Goal: Navigation & Orientation: Find specific page/section

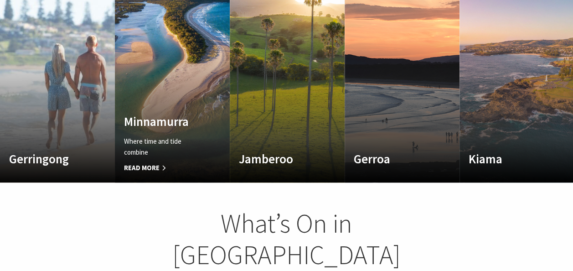
scroll to position [562, 0]
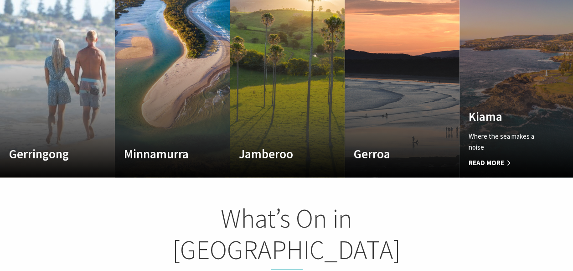
click at [490, 139] on p "Where the sea makes a noise" at bounding box center [508, 142] width 79 height 22
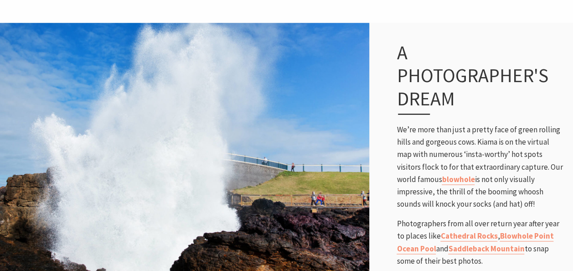
scroll to position [577, 0]
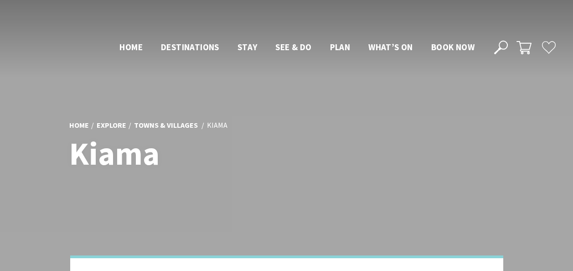
scroll to position [577, 0]
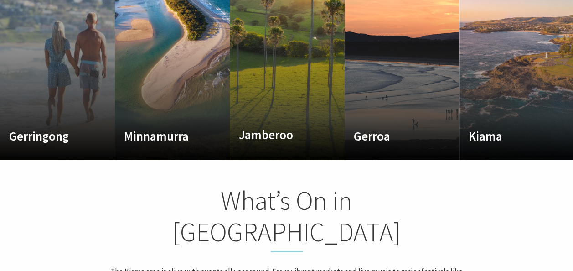
scroll to position [575, 0]
